Goal: Task Accomplishment & Management: Complete application form

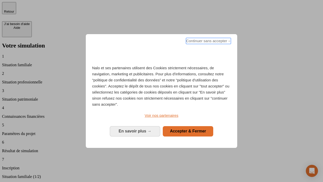
click at [208, 42] on span "Continuer sans accepter →" at bounding box center [208, 41] width 45 height 6
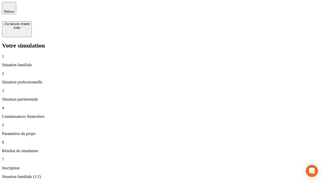
type input "70 000"
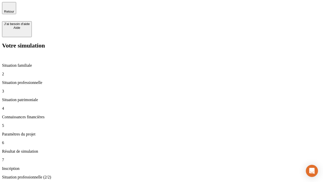
type input "1 000"
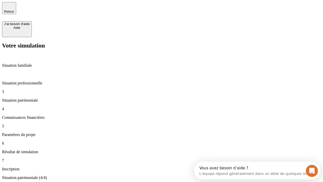
type input "800"
type input "6"
type input "400"
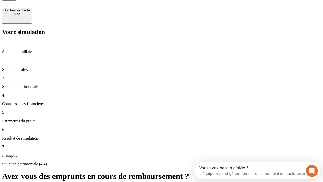
type input "3"
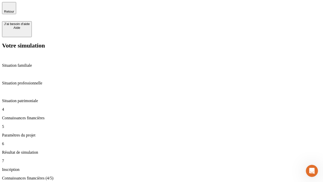
type input "35"
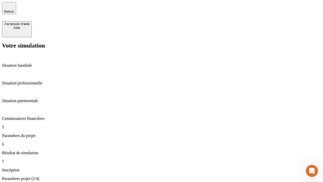
type input "500"
type input "640"
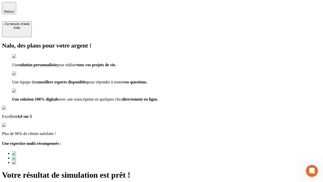
type input "[EMAIL_ADDRESS][DOMAIN_NAME]"
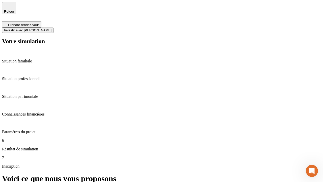
click at [52, 28] on span "Investir avec [PERSON_NAME]" at bounding box center [27, 30] width 47 height 4
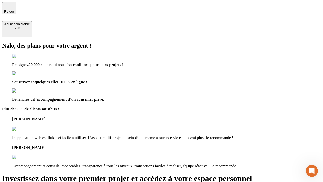
type input "abc"
